Goal: Task Accomplishment & Management: Use online tool/utility

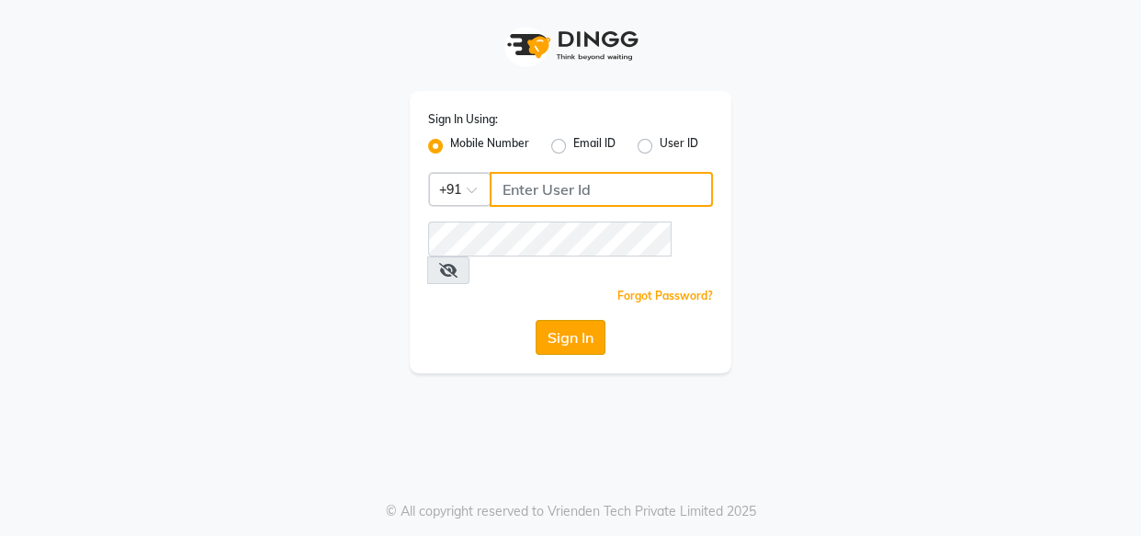
type input "8263956805"
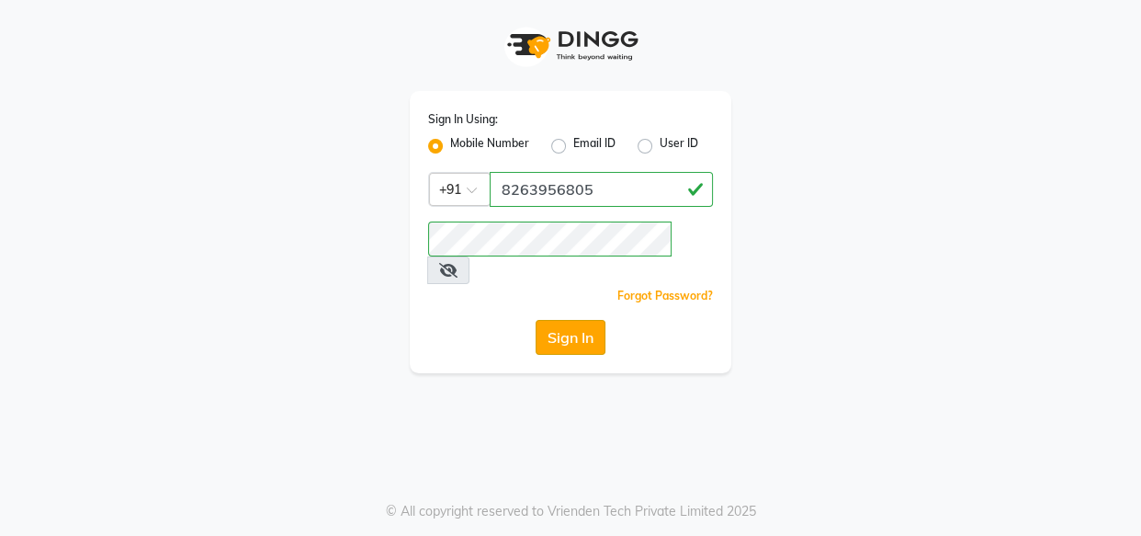
click at [579, 320] on button "Sign In" at bounding box center [571, 337] width 70 height 35
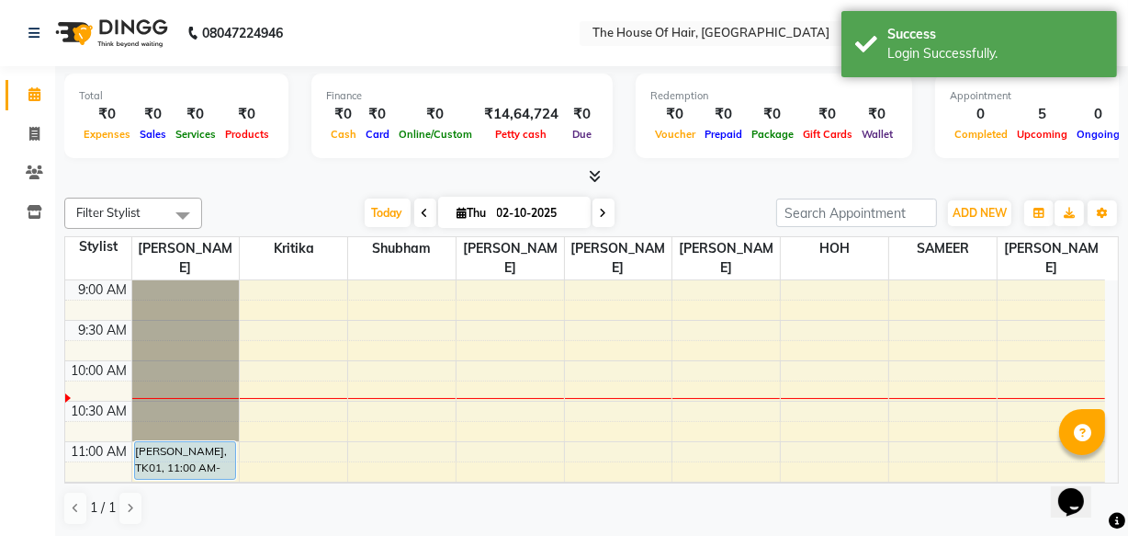
scroll to position [59, 0]
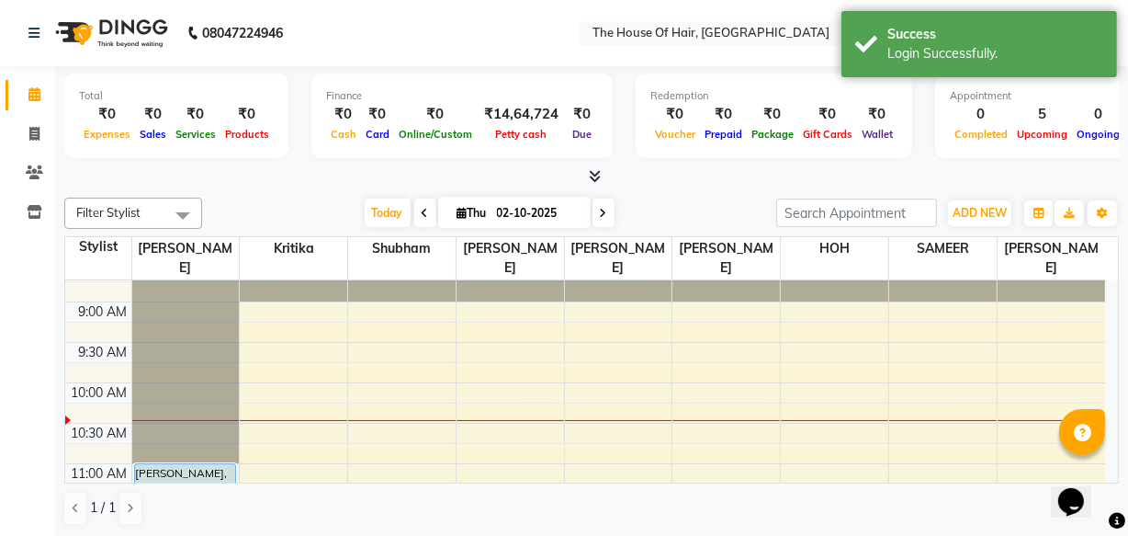
click at [414, 209] on span at bounding box center [425, 212] width 22 height 28
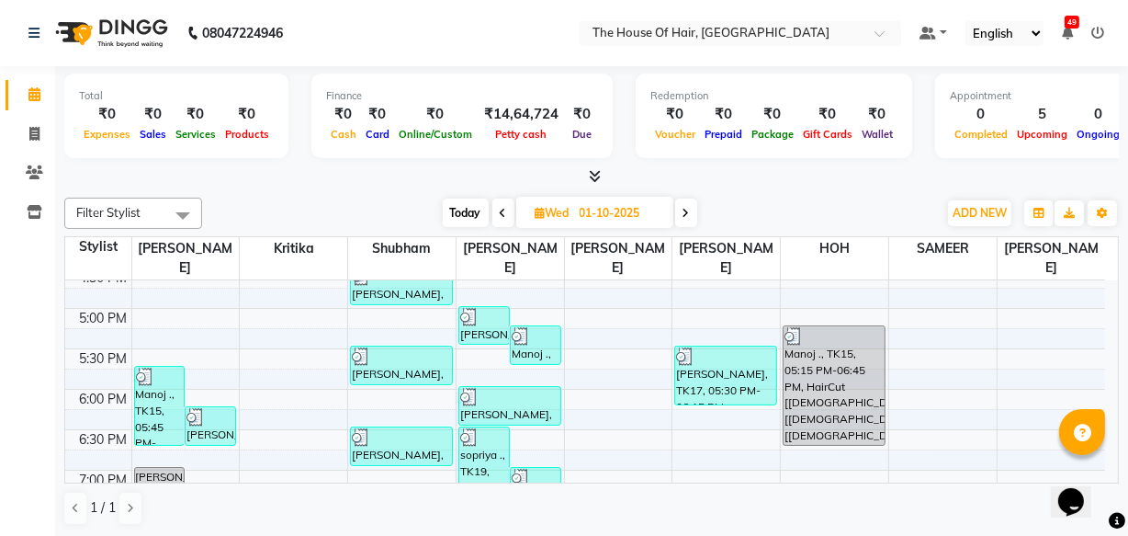
scroll to position [701, 0]
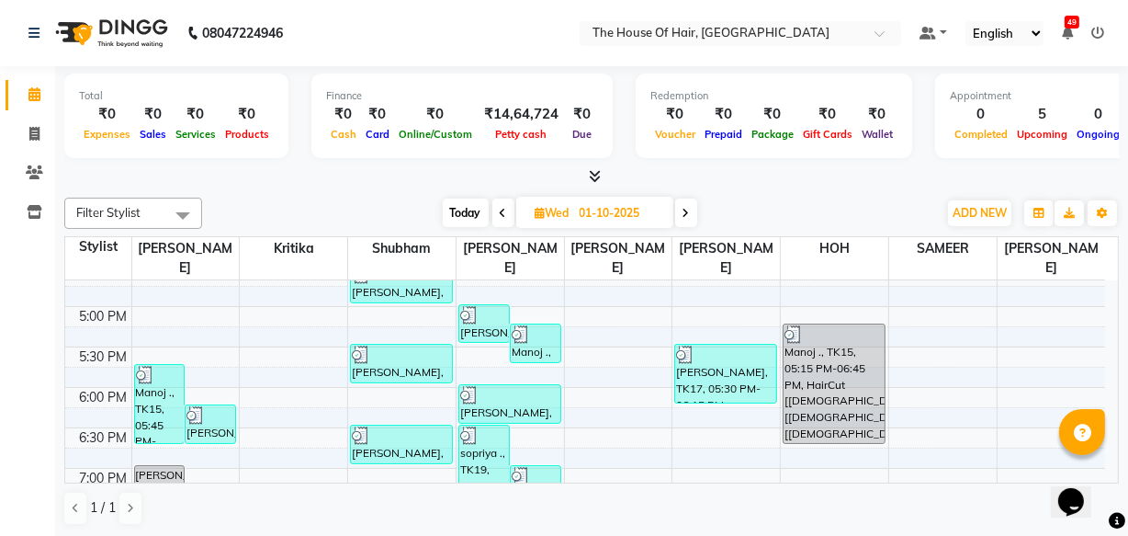
click at [689, 211] on icon at bounding box center [686, 213] width 7 height 11
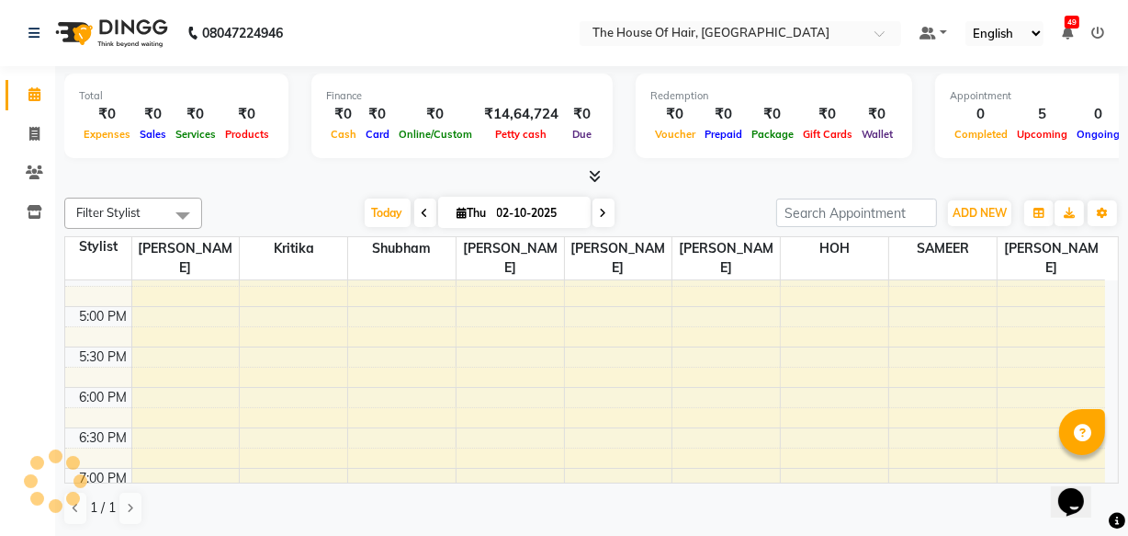
scroll to position [162, 0]
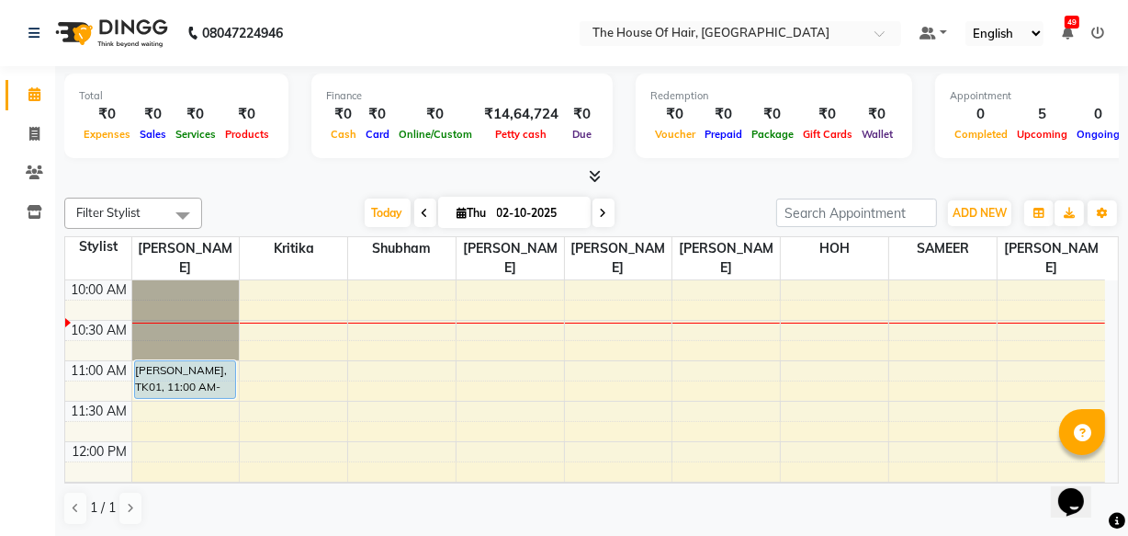
click at [422, 209] on icon at bounding box center [425, 213] width 7 height 11
type input "01-10-2025"
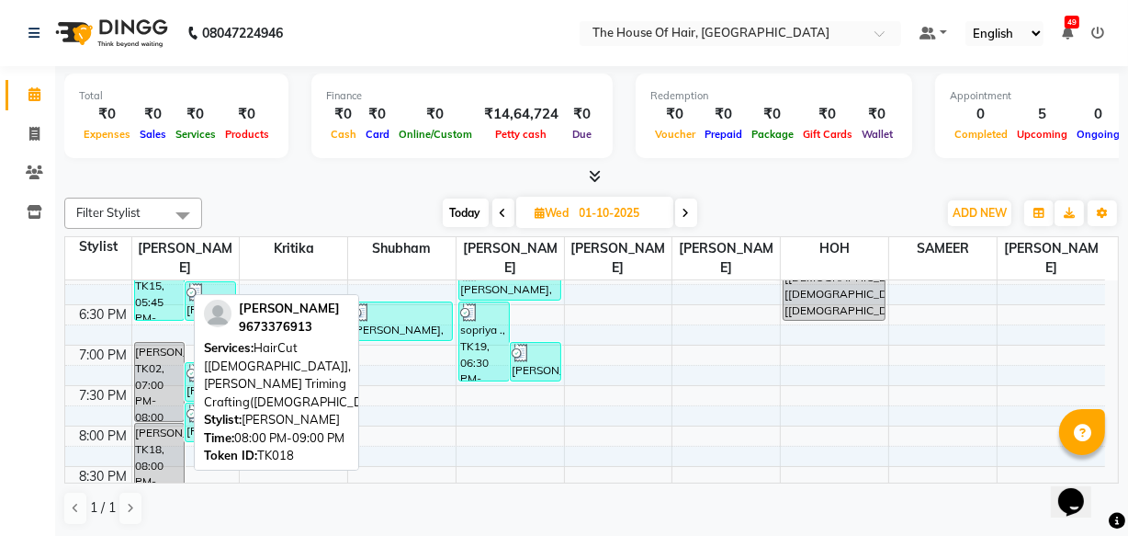
scroll to position [823, 0]
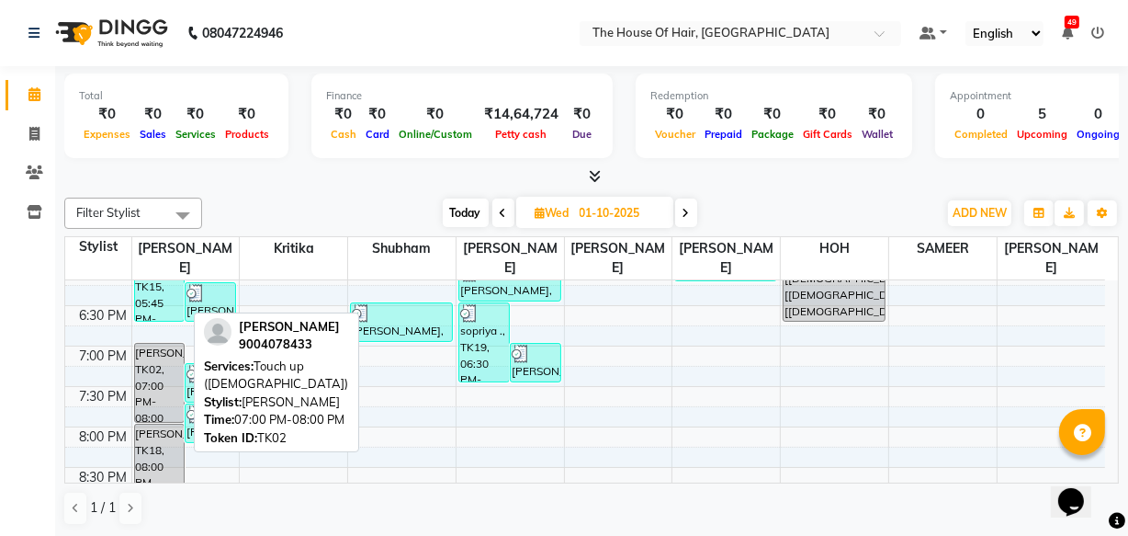
click at [153, 390] on div "[PERSON_NAME], TK02, 07:00 PM-08:00 PM, Touch up ([DEMOGRAPHIC_DATA])" at bounding box center [160, 383] width 50 height 78
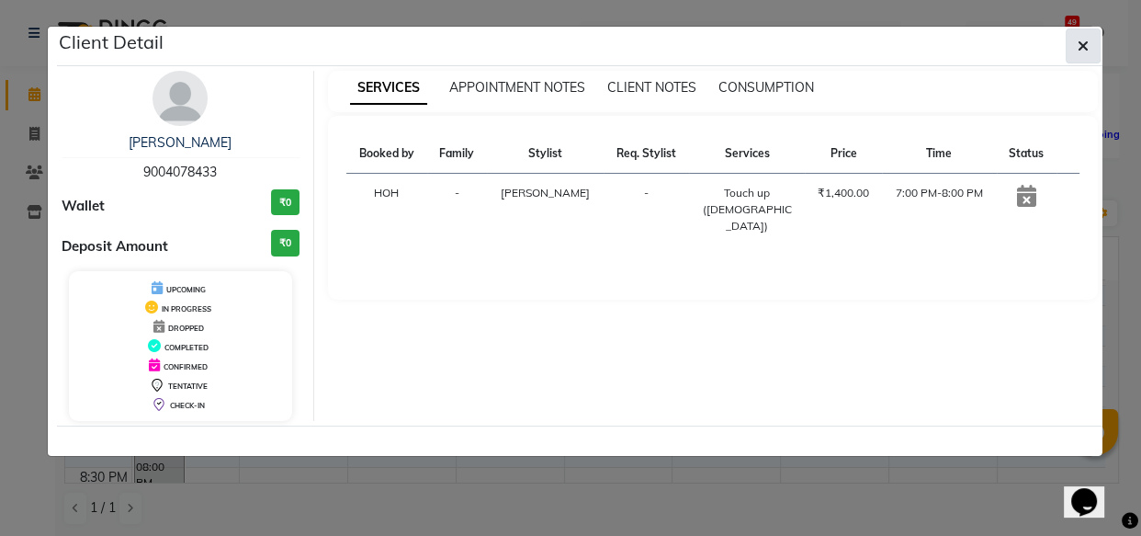
click at [1075, 34] on button "button" at bounding box center [1083, 45] width 35 height 35
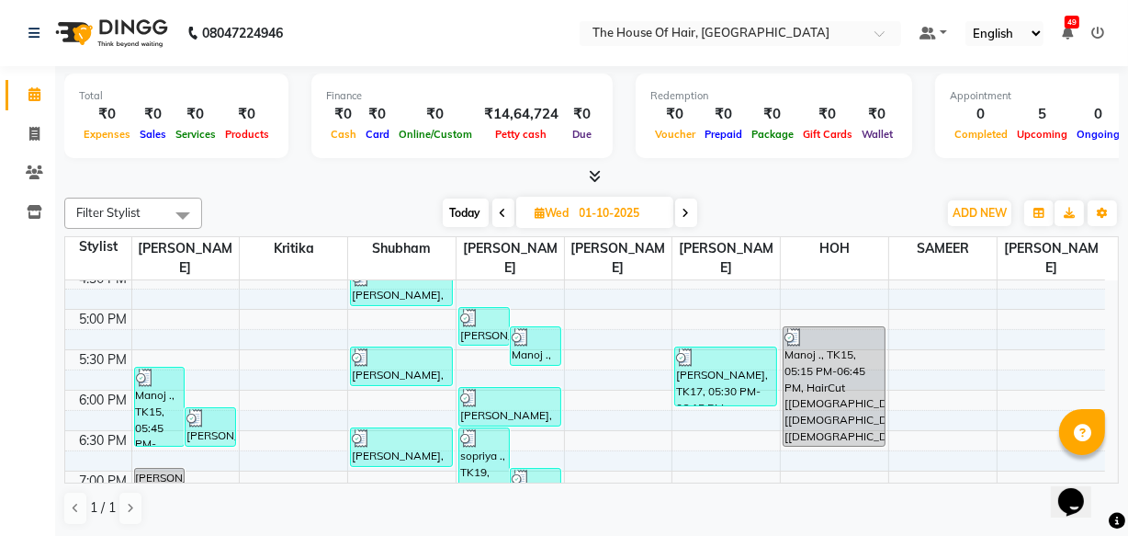
scroll to position [699, 0]
click at [368, 417] on div "8:00 AM 8:30 AM 9:00 AM 9:30 AM 10:00 AM 10:30 AM 11:00 AM 11:30 AM 12:00 PM 12…" at bounding box center [585, 146] width 1040 height 1131
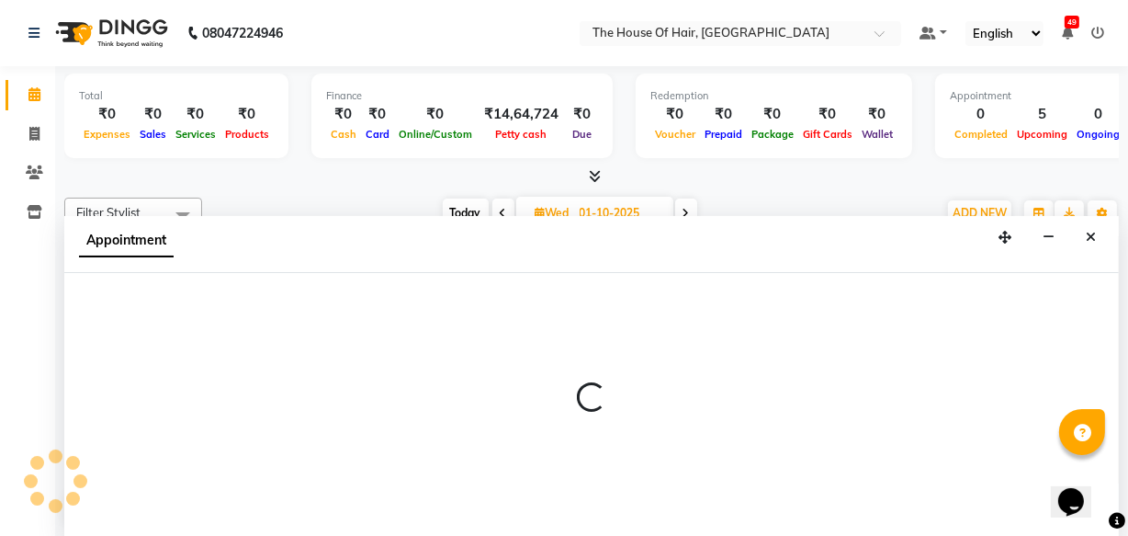
scroll to position [0, 0]
select select "42824"
select select "1095"
select select "tentative"
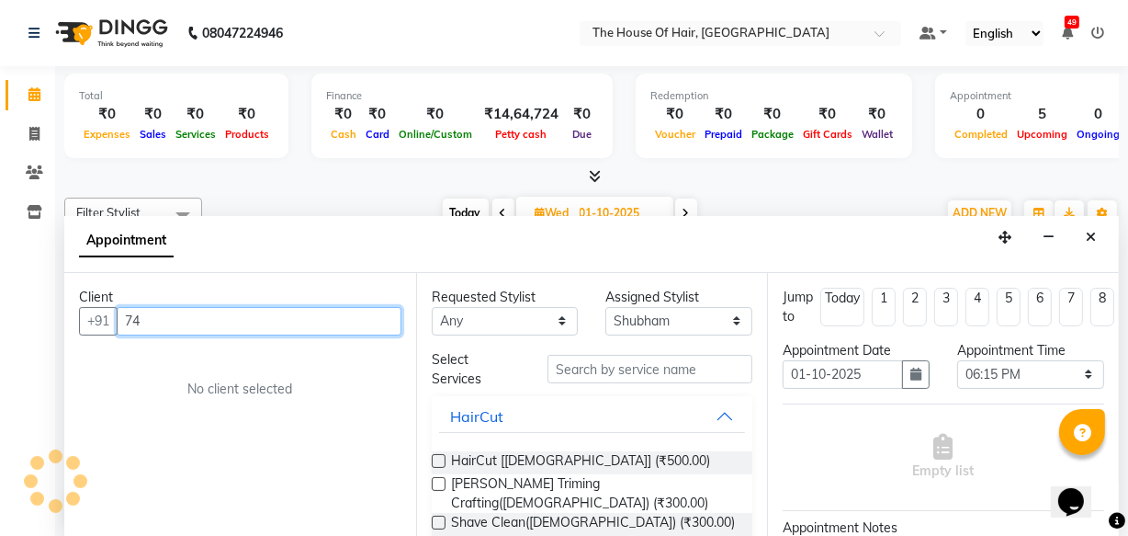
type input "74"
